Goal: Task Accomplishment & Management: Complete application form

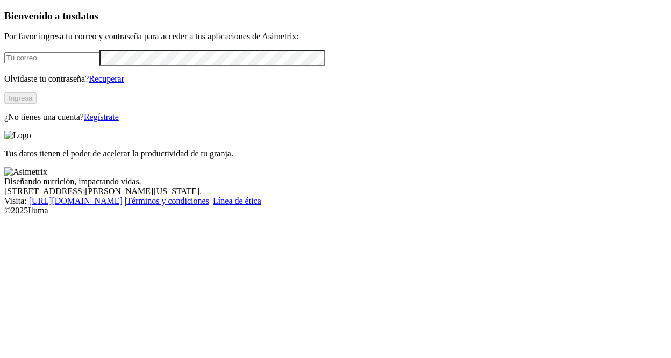
click at [119, 121] on link "Regístrate" at bounding box center [101, 116] width 35 height 9
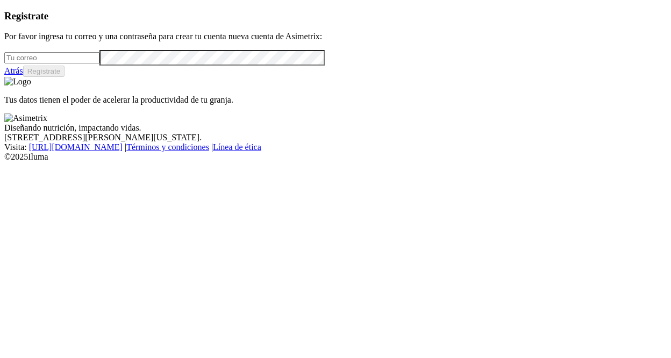
click at [89, 63] on input "email" at bounding box center [51, 57] width 95 height 11
paste input "[PERSON_NAME][EMAIL_ADDRESS][PERSON_NAME][DOMAIN_NAME]"
type input "[PERSON_NAME][EMAIL_ADDRESS][PERSON_NAME][DOMAIN_NAME]"
click at [65, 77] on button "Regístrate" at bounding box center [44, 71] width 42 height 11
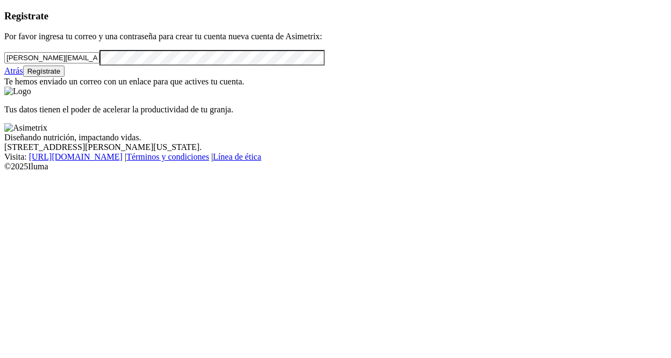
click at [16, 82] on div "Registrate Por favor ingresa tu correo y una contraseña para crear tu cuenta nu…" at bounding box center [335, 48] width 662 height 77
click at [69, 66] on form "[PERSON_NAME][EMAIL_ADDRESS][PERSON_NAME][DOMAIN_NAME]" at bounding box center [335, 58] width 662 height 16
